Goal: Task Accomplishment & Management: Manage account settings

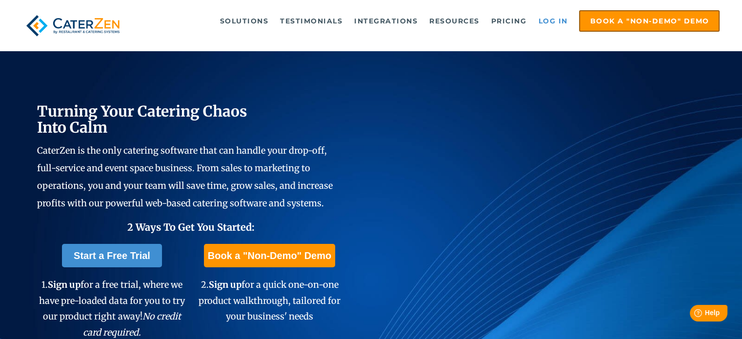
click at [548, 19] on link "Log in" at bounding box center [552, 21] width 39 height 20
click at [553, 21] on link "Log in" at bounding box center [552, 21] width 39 height 20
click at [551, 19] on link "Log in" at bounding box center [552, 21] width 39 height 20
